Goal: Transaction & Acquisition: Purchase product/service

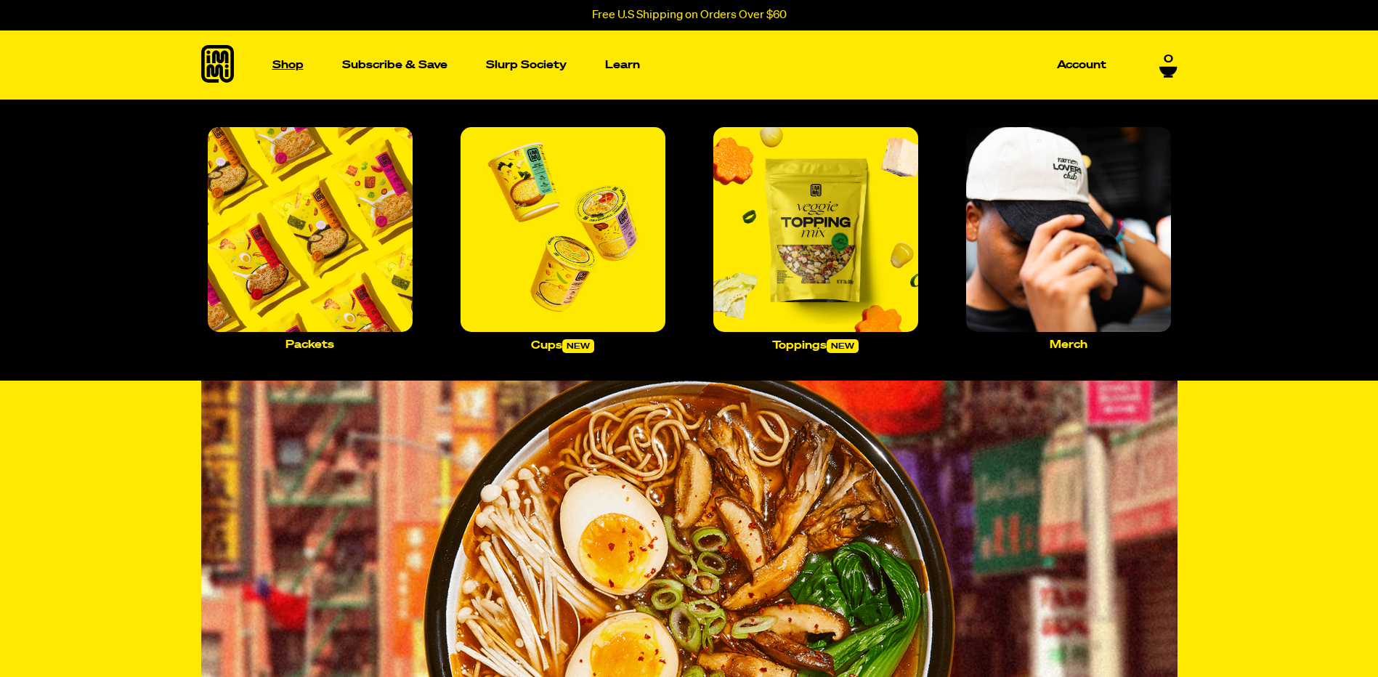
click at [290, 60] on p "Shop" at bounding box center [287, 65] width 31 height 11
click at [350, 247] on img "Main navigation" at bounding box center [310, 229] width 205 height 205
